Goal: Find specific page/section: Find specific page/section

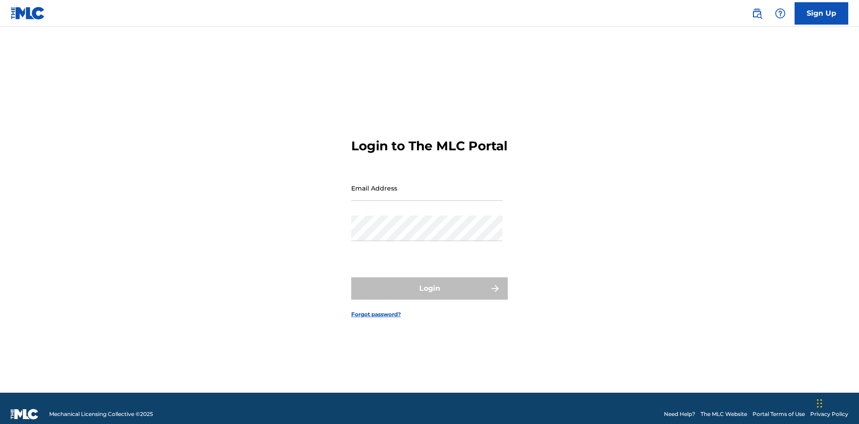
scroll to position [12, 0]
click at [427, 184] on input "Email Address" at bounding box center [426, 188] width 151 height 26
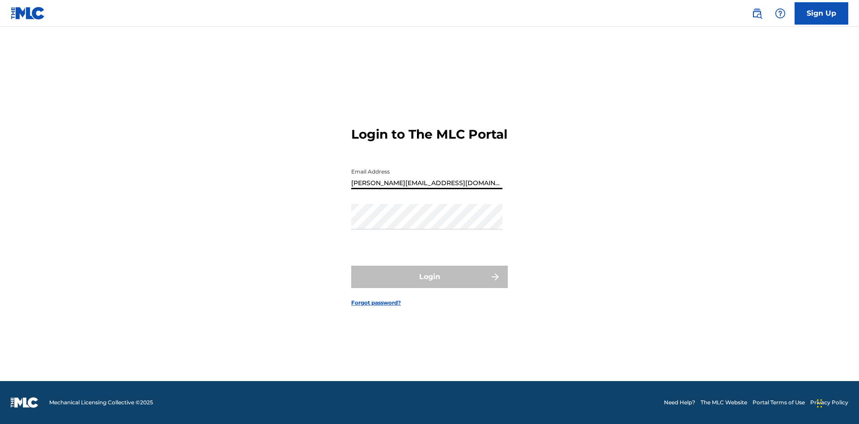
type input "Helena.Songwriter@gmail.com"
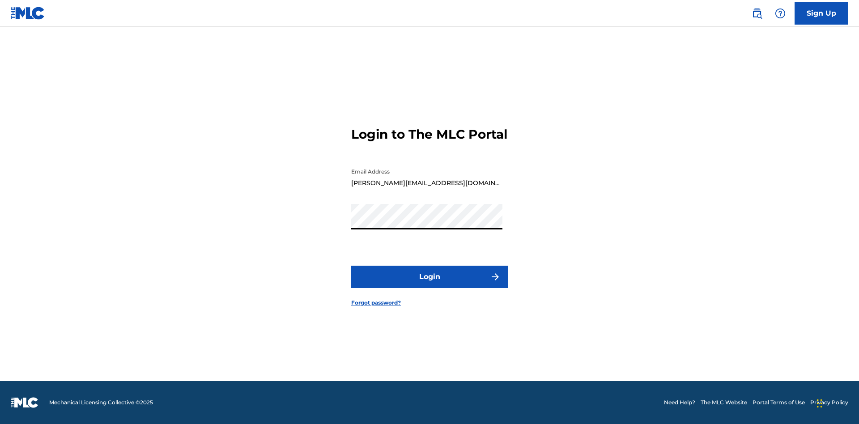
click at [430, 285] on button "Login" at bounding box center [429, 277] width 157 height 22
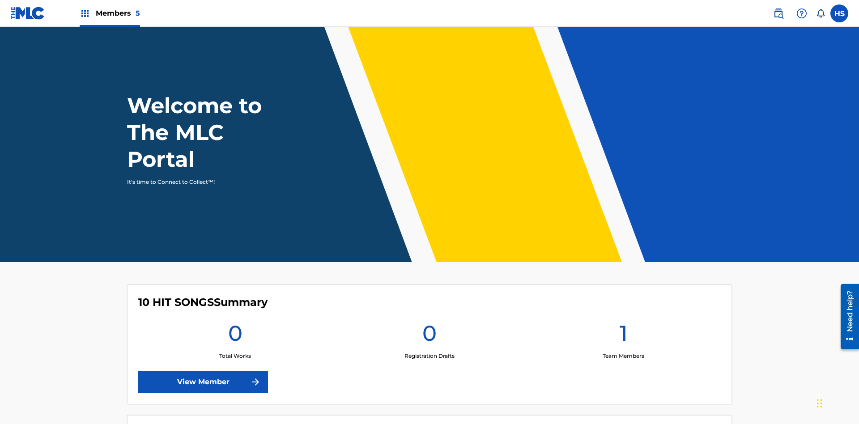
scroll to position [38, 0]
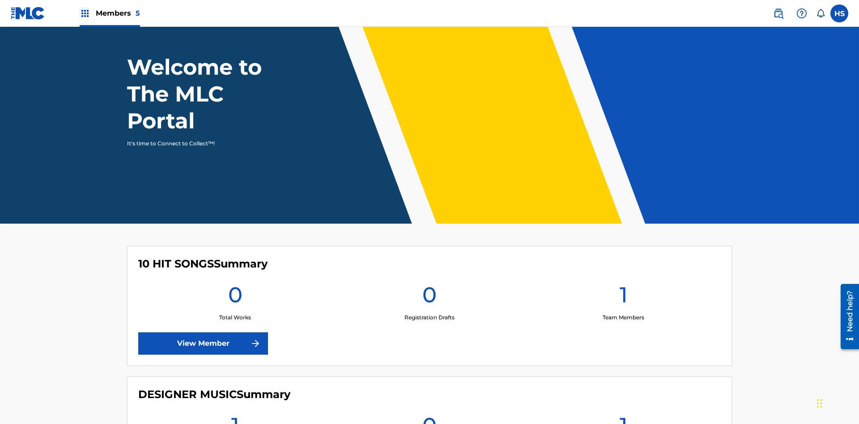
click at [109, 13] on span "Members 5" at bounding box center [118, 13] width 44 height 10
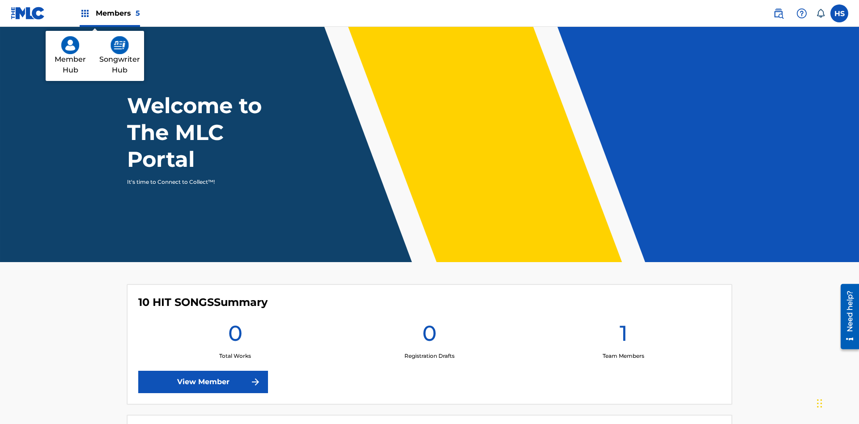
click at [70, 45] on img at bounding box center [70, 45] width 18 height 18
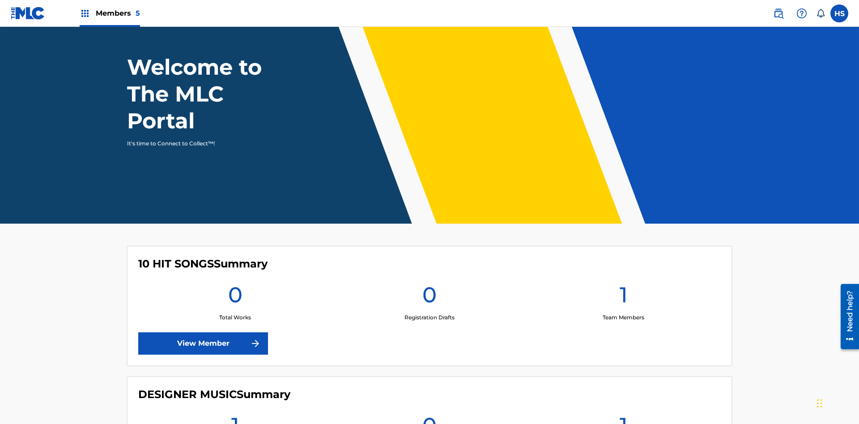
scroll to position [557, 0]
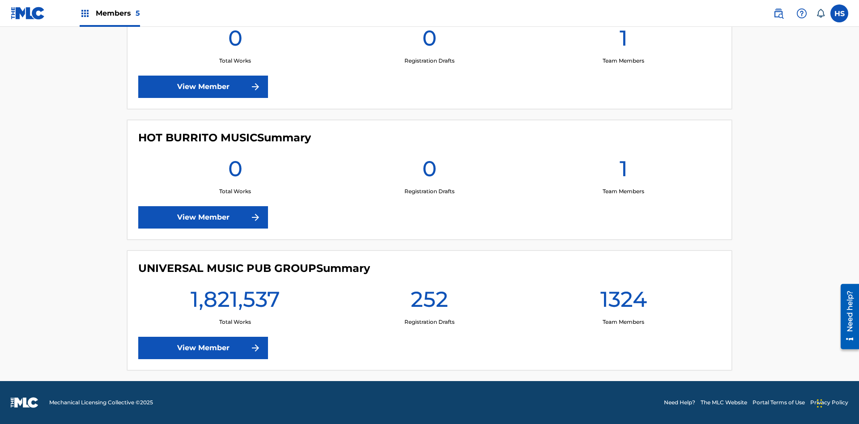
click at [203, 348] on link "View Member" at bounding box center [203, 348] width 130 height 22
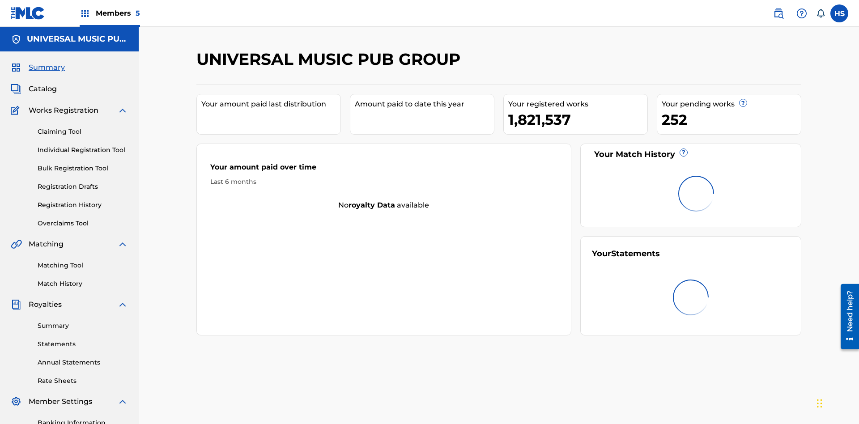
scroll to position [30, 0]
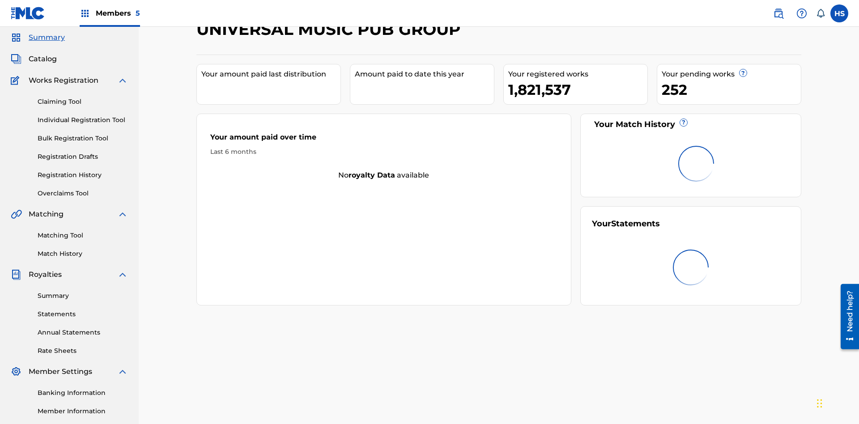
click at [43, 59] on span "Catalog" at bounding box center [43, 59] width 28 height 11
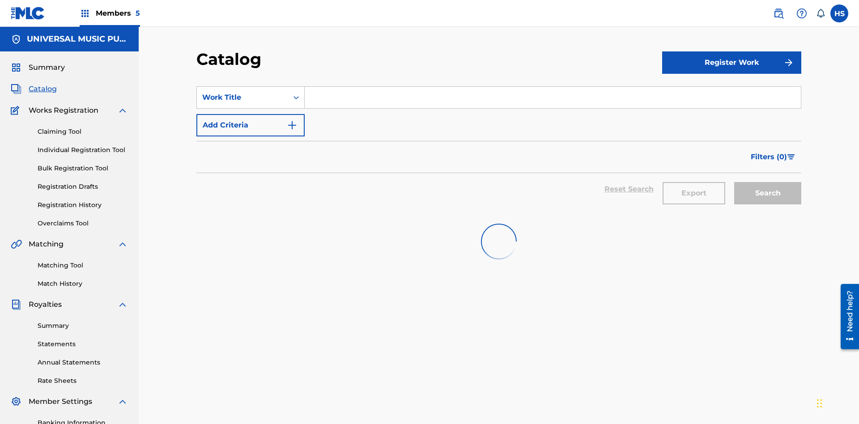
scroll to position [33, 0]
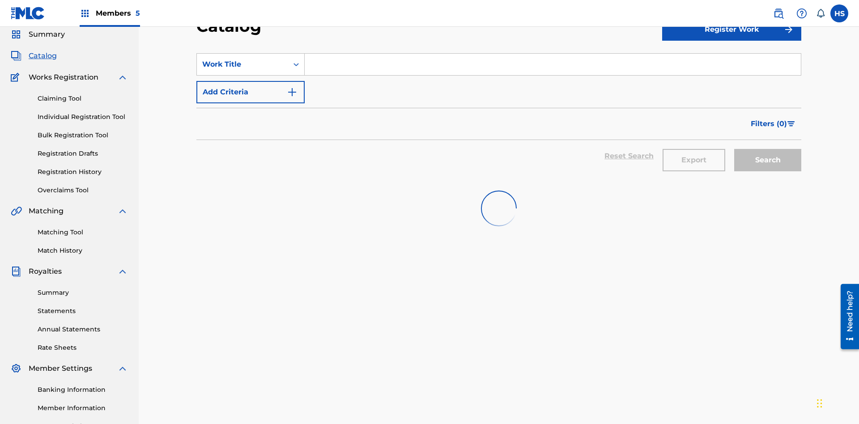
click at [553, 64] on input "Search Form" at bounding box center [553, 64] width 496 height 21
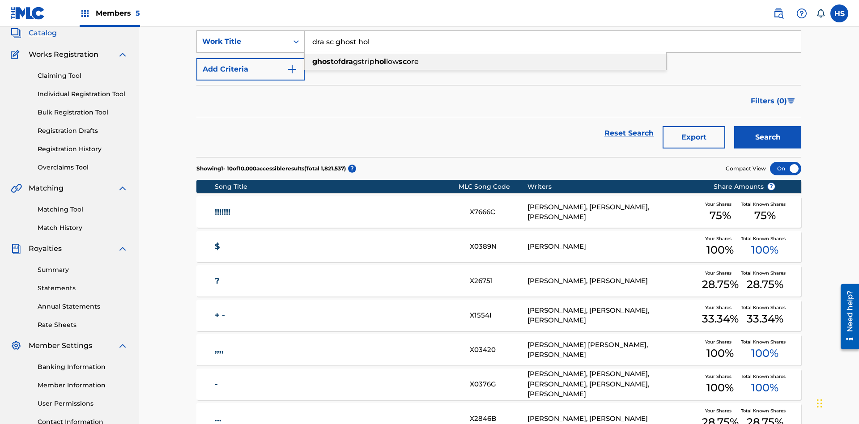
click at [485, 62] on div "ghost of dra gstrip hol low sc ore" at bounding box center [485, 62] width 361 height 16
type input "ghost of dragstrip hollow score"
click at [109, 13] on span "Members 5" at bounding box center [118, 13] width 44 height 10
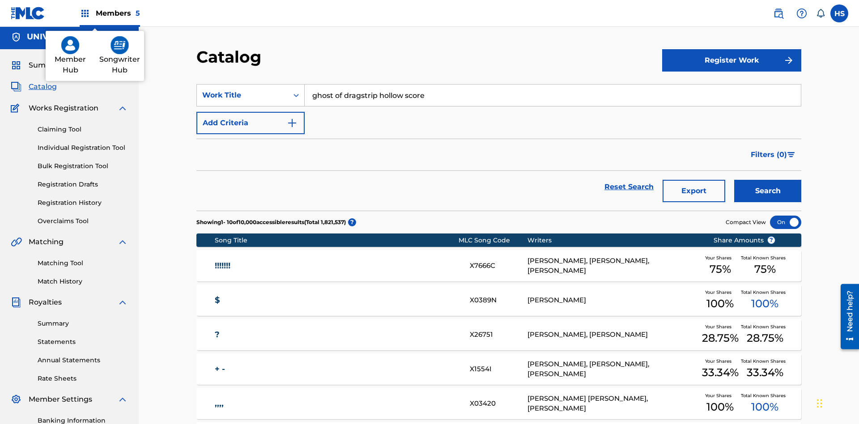
click at [119, 45] on img at bounding box center [120, 45] width 18 height 18
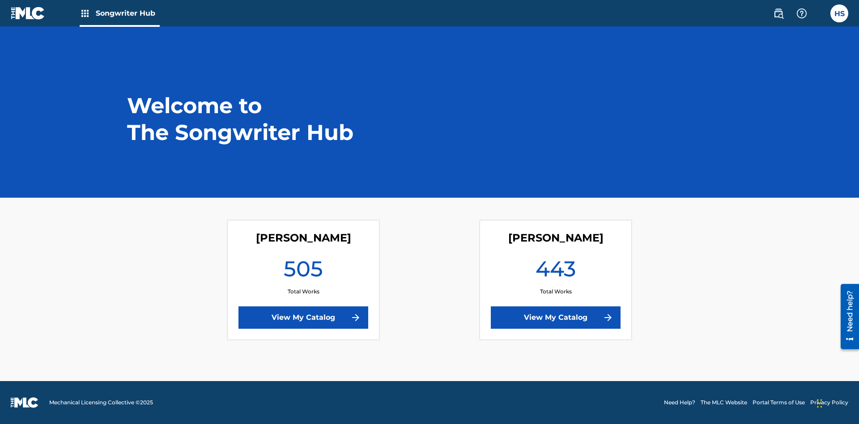
click at [556, 318] on link "View My Catalog" at bounding box center [556, 317] width 130 height 22
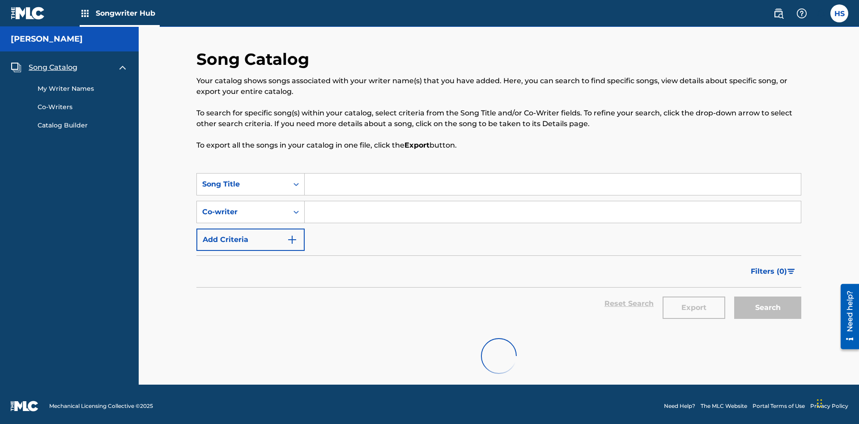
click at [53, 64] on span "Song Catalog" at bounding box center [53, 67] width 49 height 11
click at [553, 181] on input "Search Form" at bounding box center [553, 184] width 496 height 21
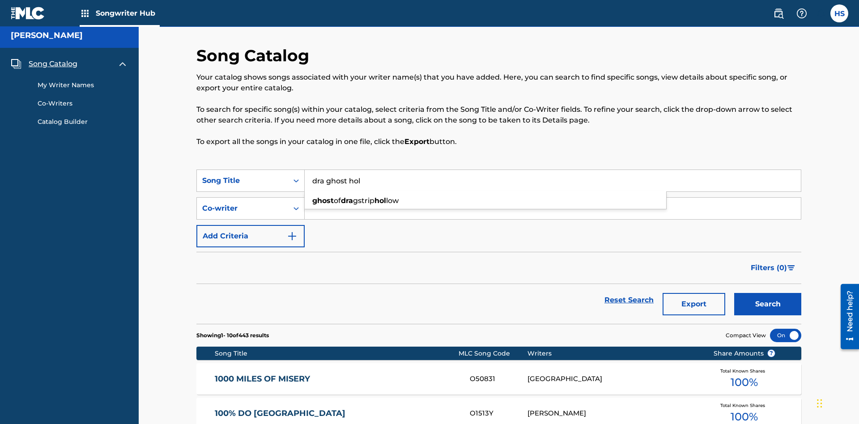
scroll to position [143, 0]
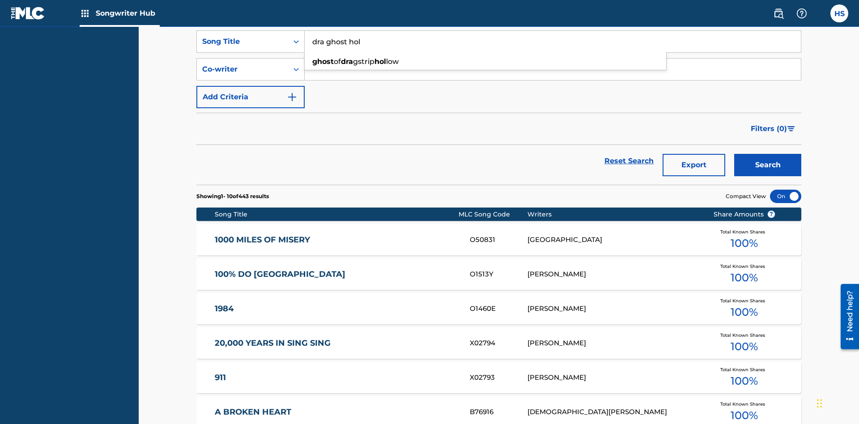
click at [485, 62] on div "ghost of dra gstrip hol low" at bounding box center [485, 62] width 361 height 16
type input "ghost of dragstrip hollow"
